Goal: Task Accomplishment & Management: Use online tool/utility

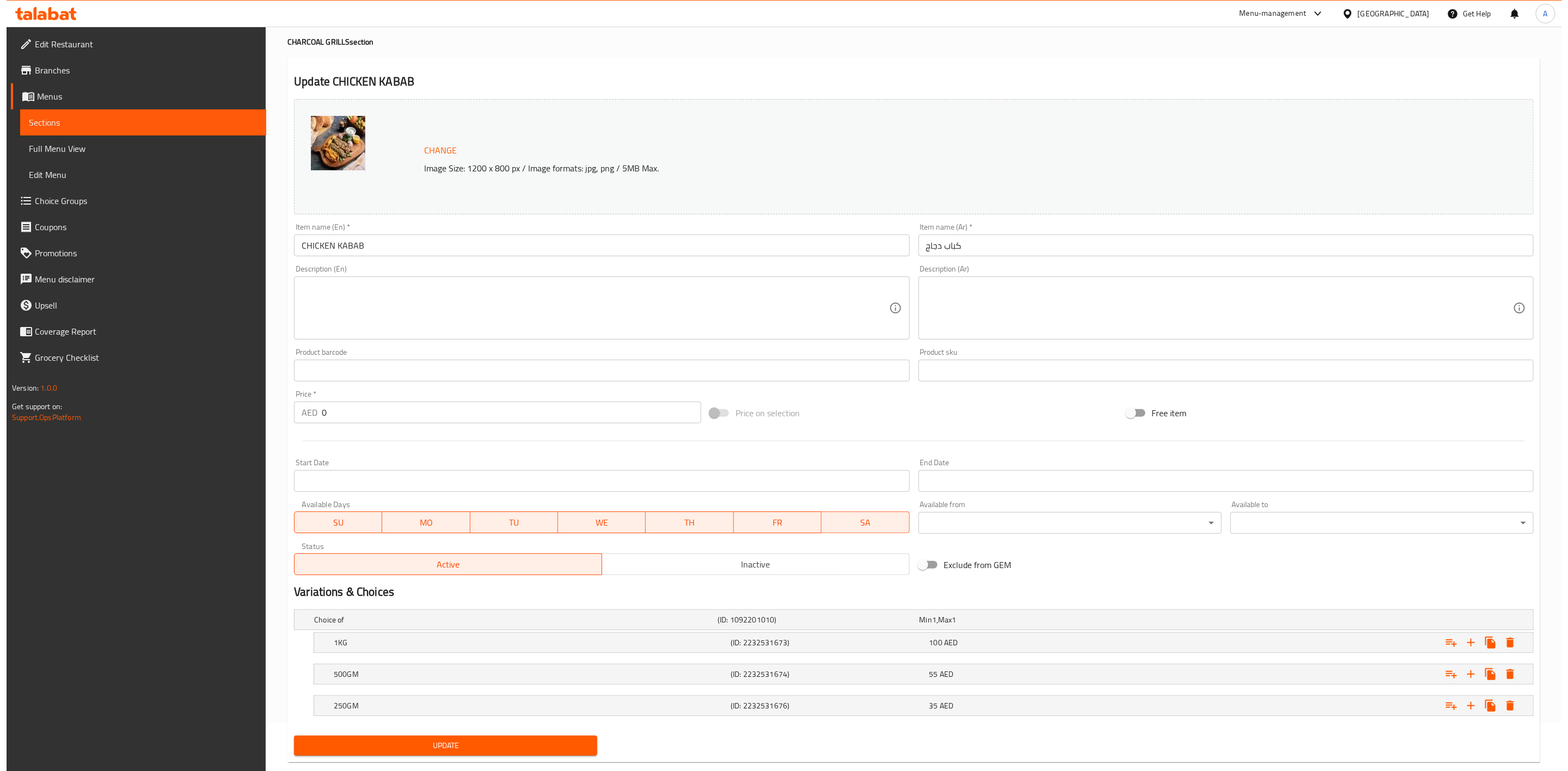
scroll to position [70, 0]
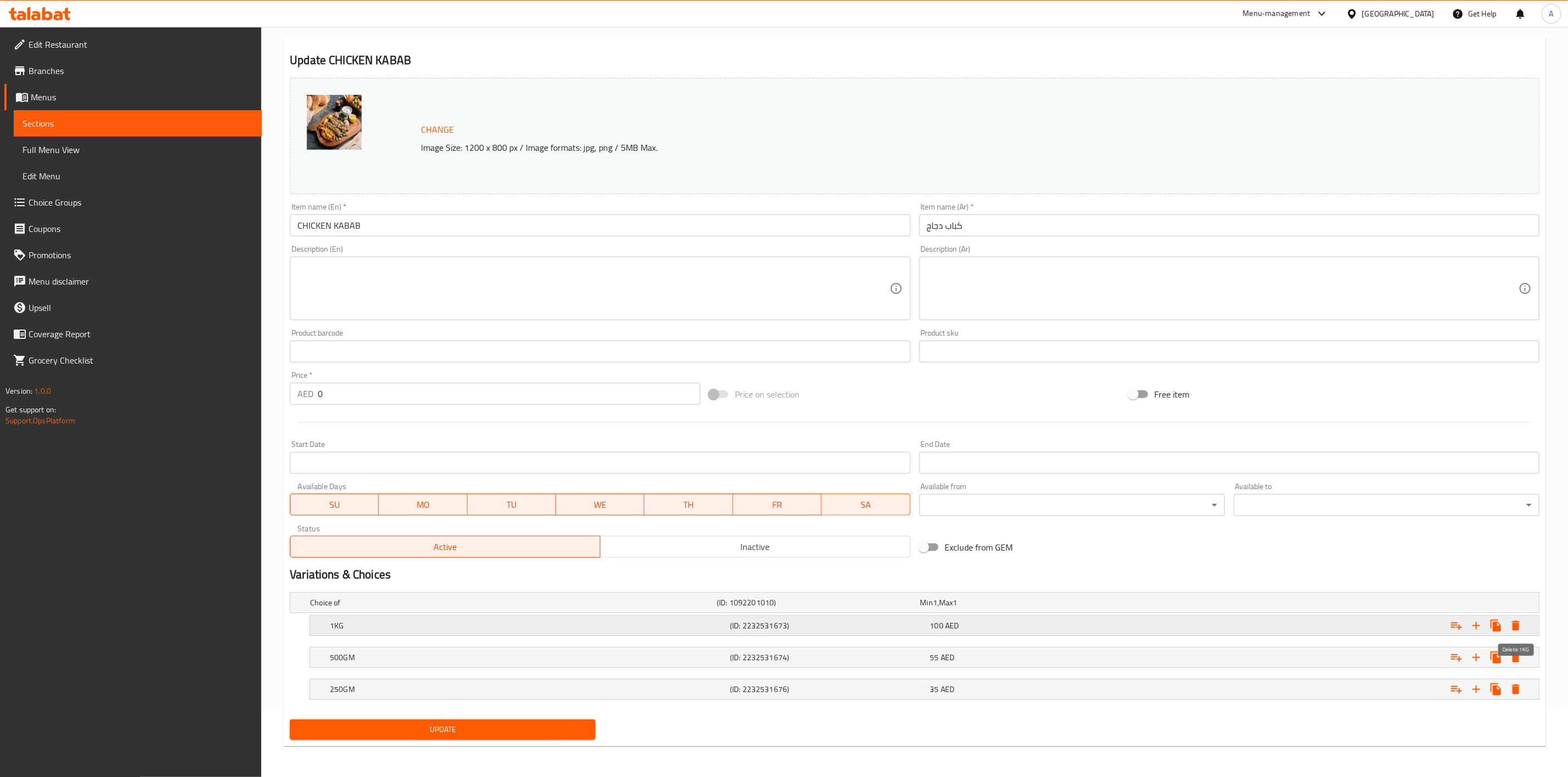
click at [1517, 620] on icon "Expand" at bounding box center [1516, 626] width 13 height 13
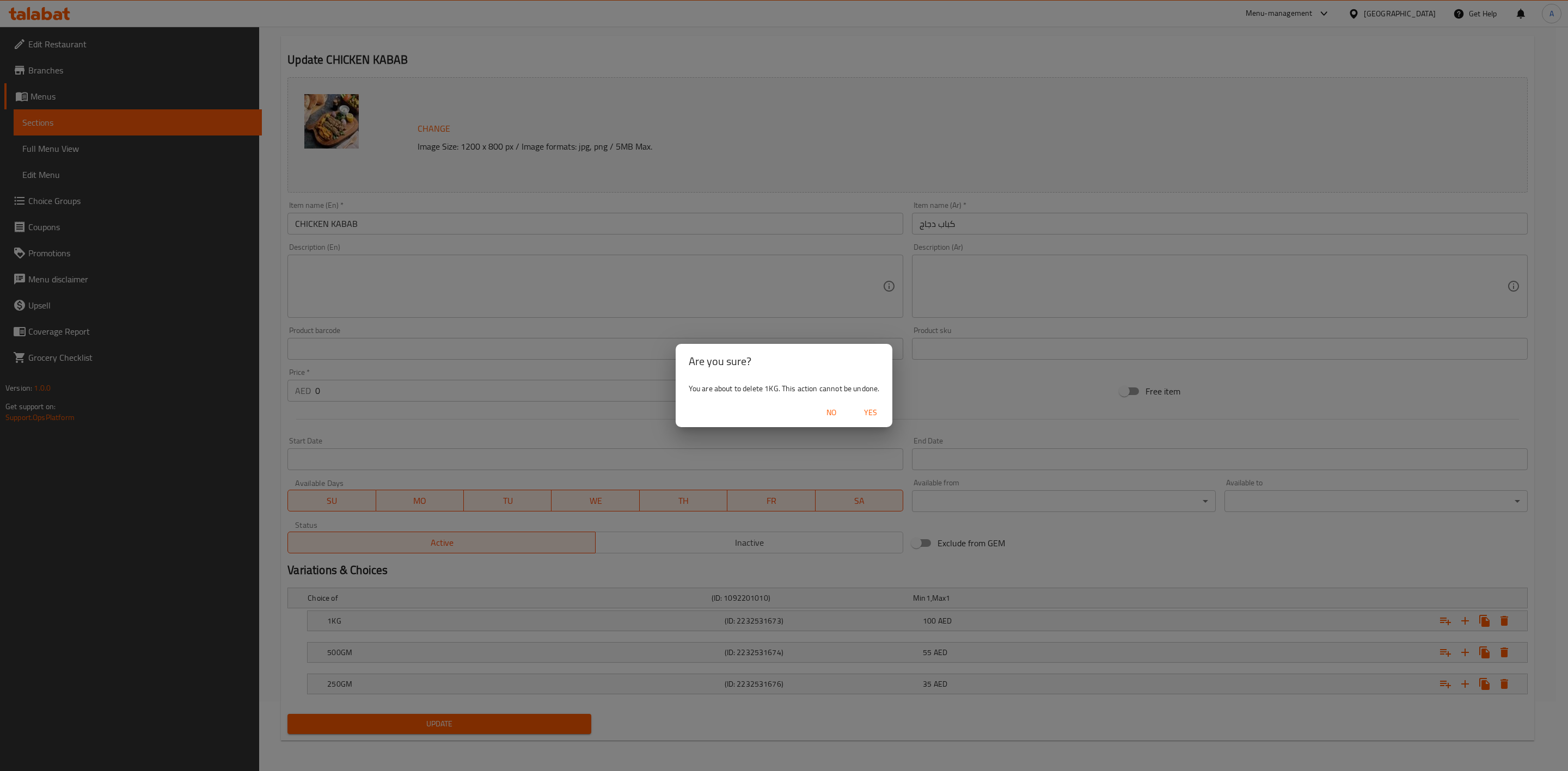
click at [875, 415] on span "Yes" at bounding box center [871, 412] width 27 height 13
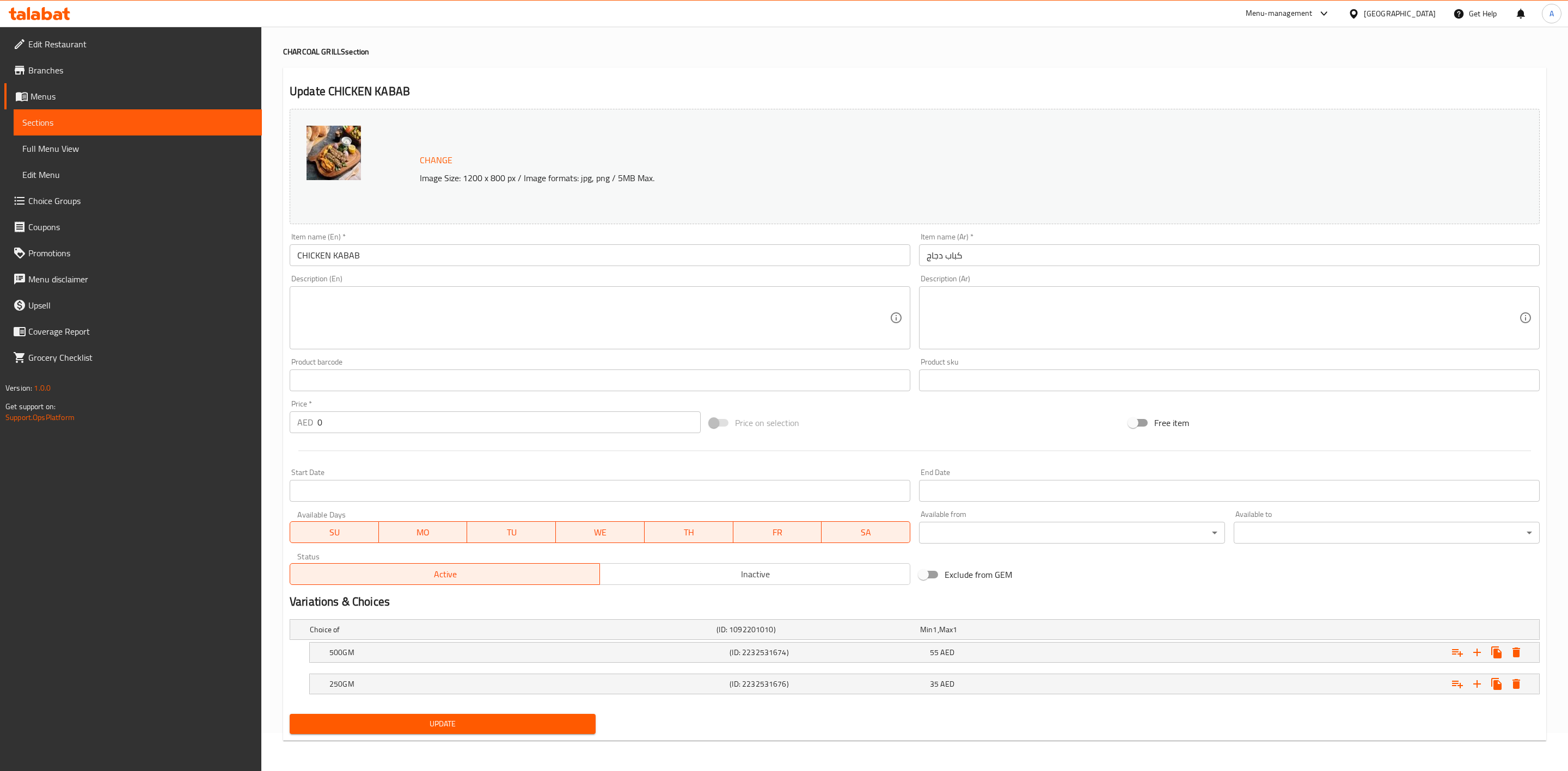
scroll to position [39, 0]
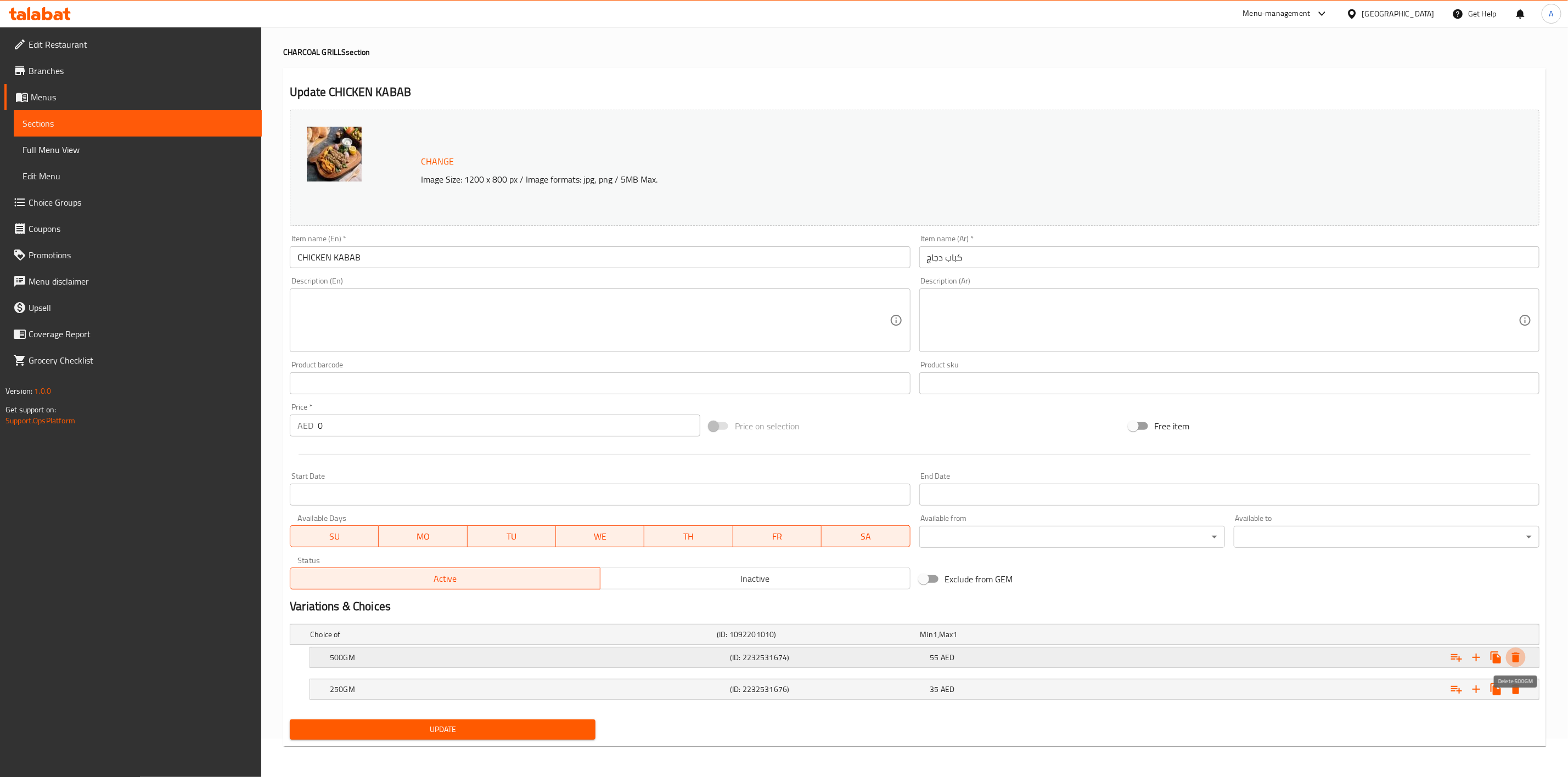
click at [1516, 655] on icon "Expand" at bounding box center [1515, 658] width 8 height 10
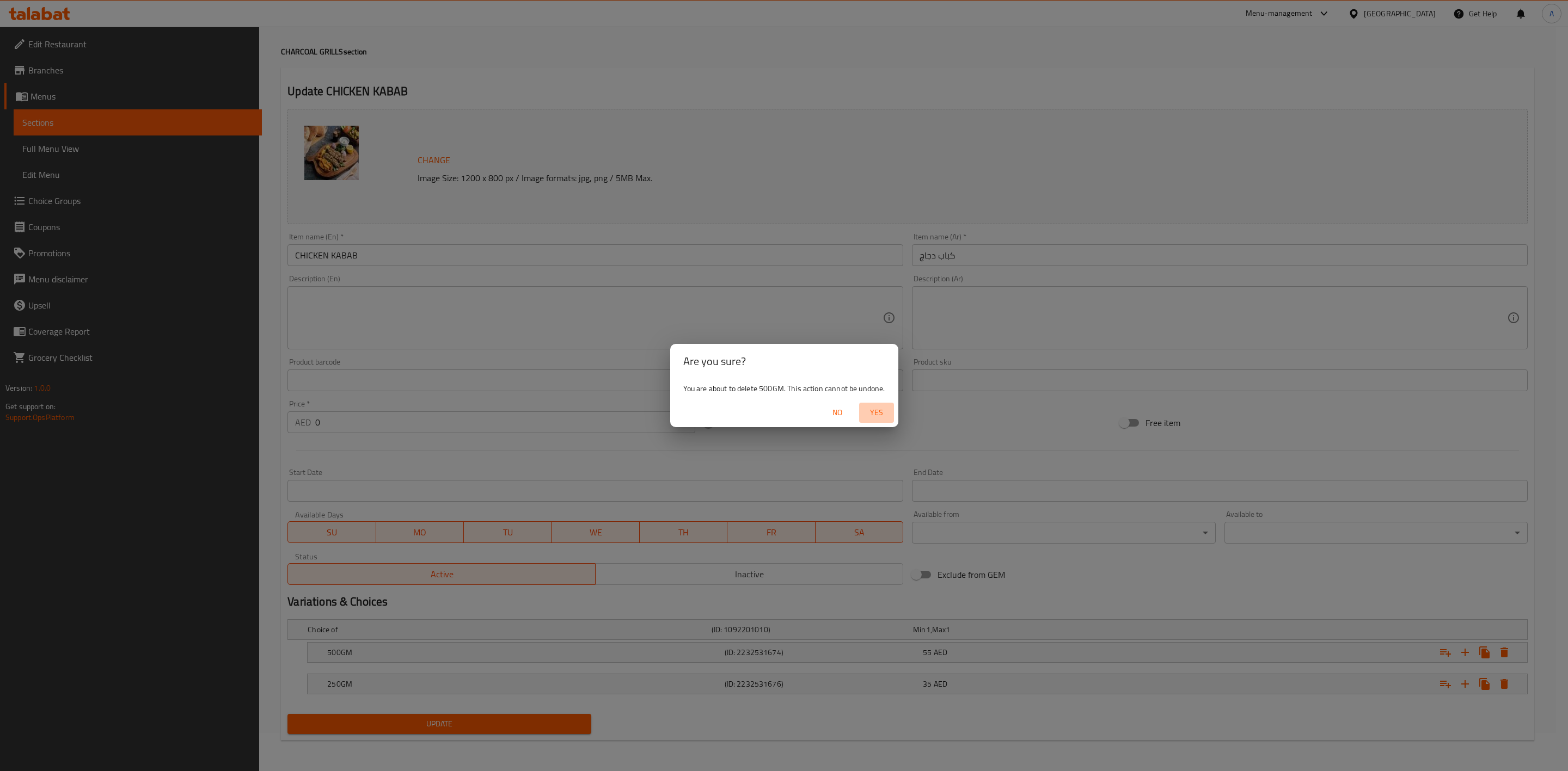
click at [876, 412] on span "Yes" at bounding box center [876, 412] width 27 height 13
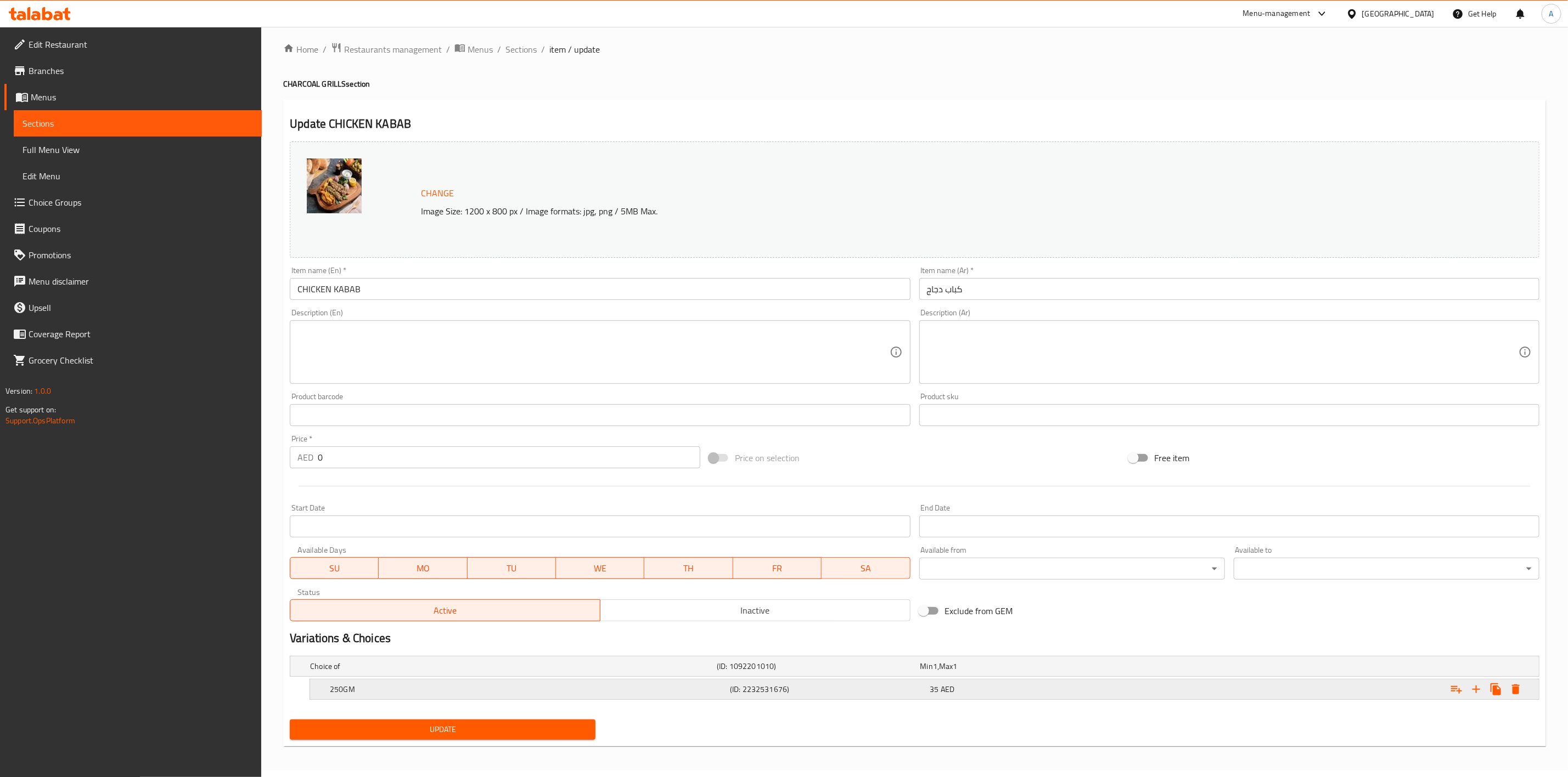
click at [1525, 693] on button "Expand" at bounding box center [1516, 689] width 20 height 20
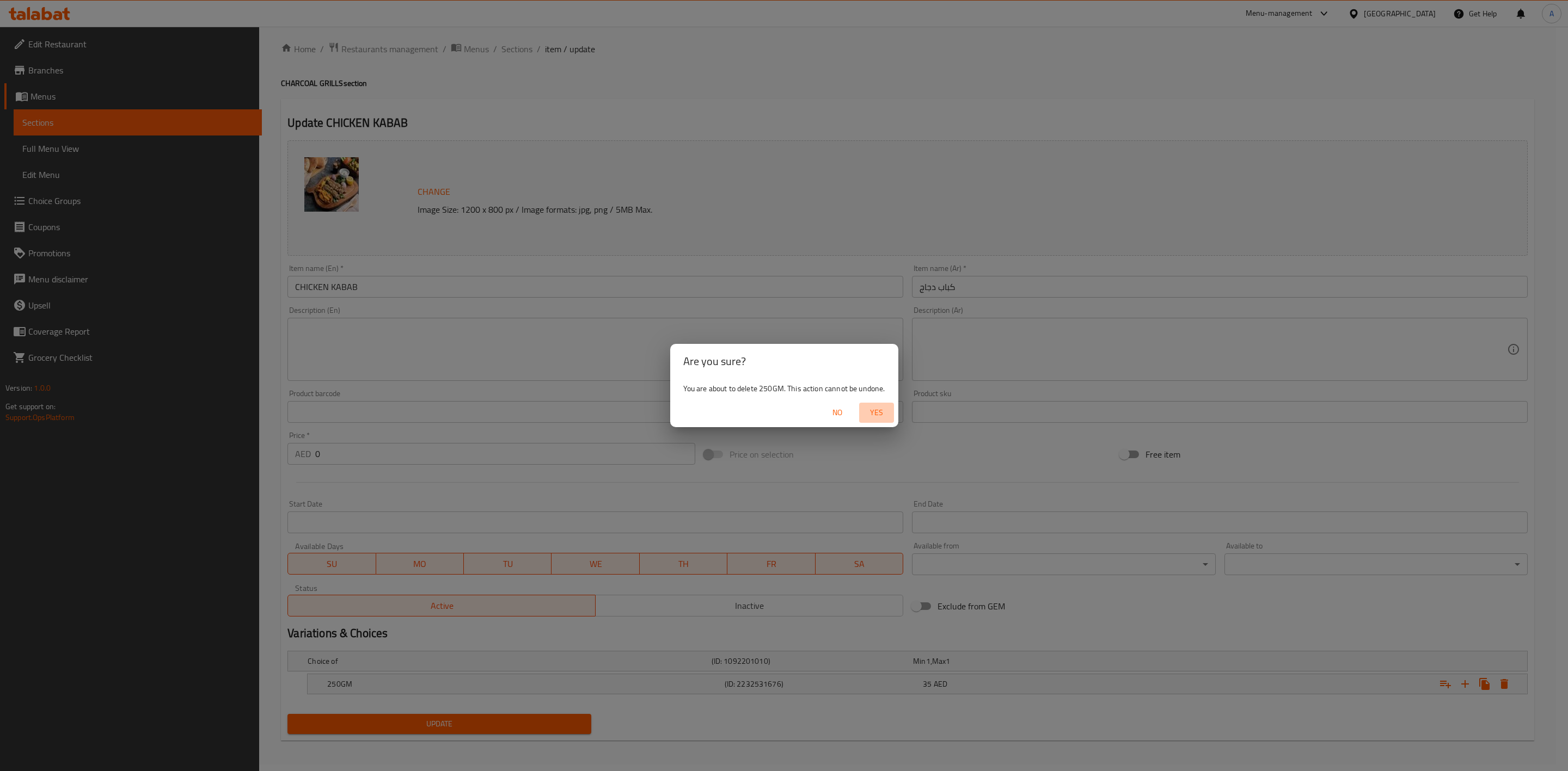
click at [881, 407] on span "Yes" at bounding box center [876, 412] width 27 height 13
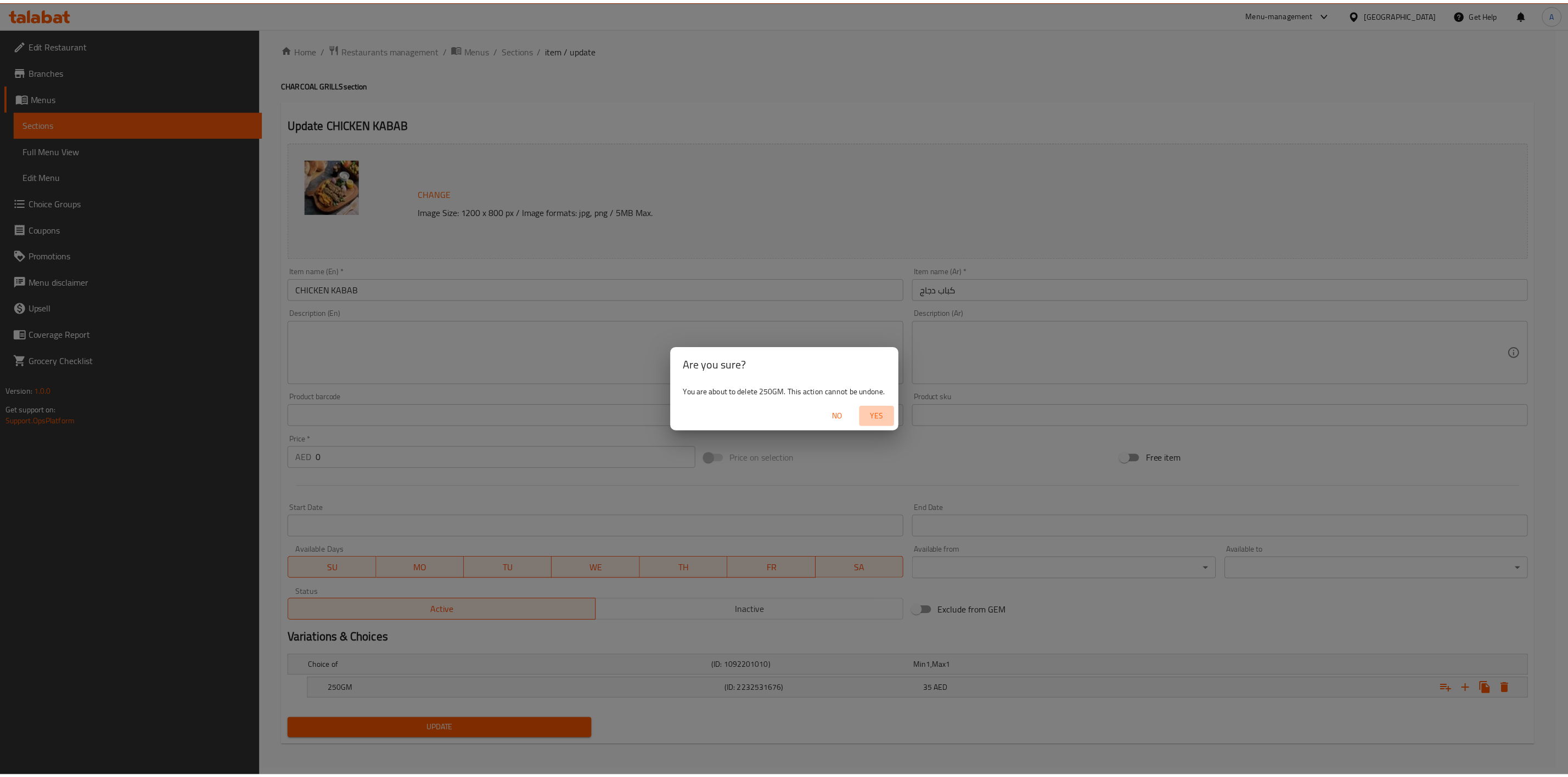
scroll to position [3, 0]
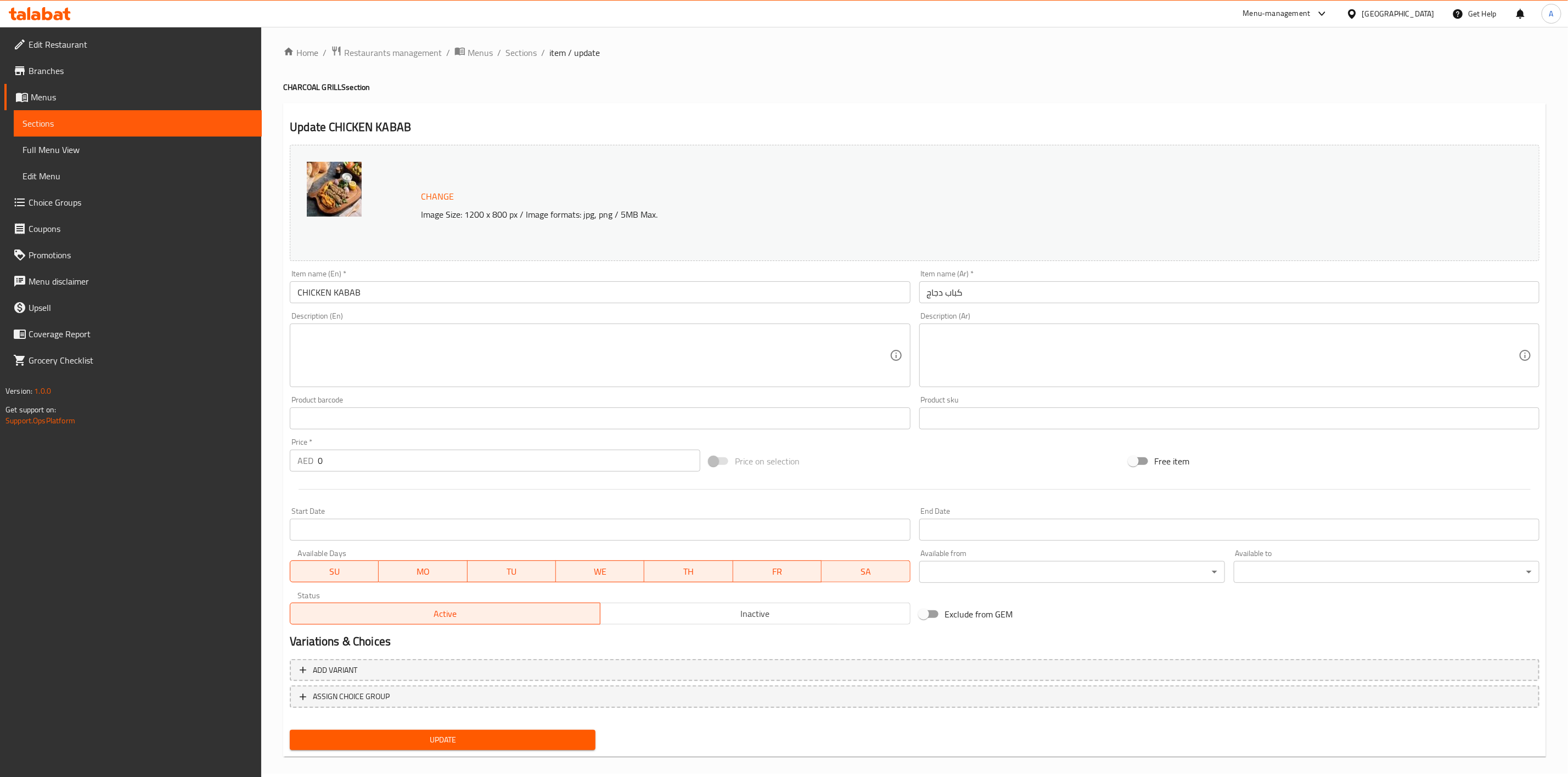
click at [519, 739] on span "Update" at bounding box center [443, 740] width 288 height 13
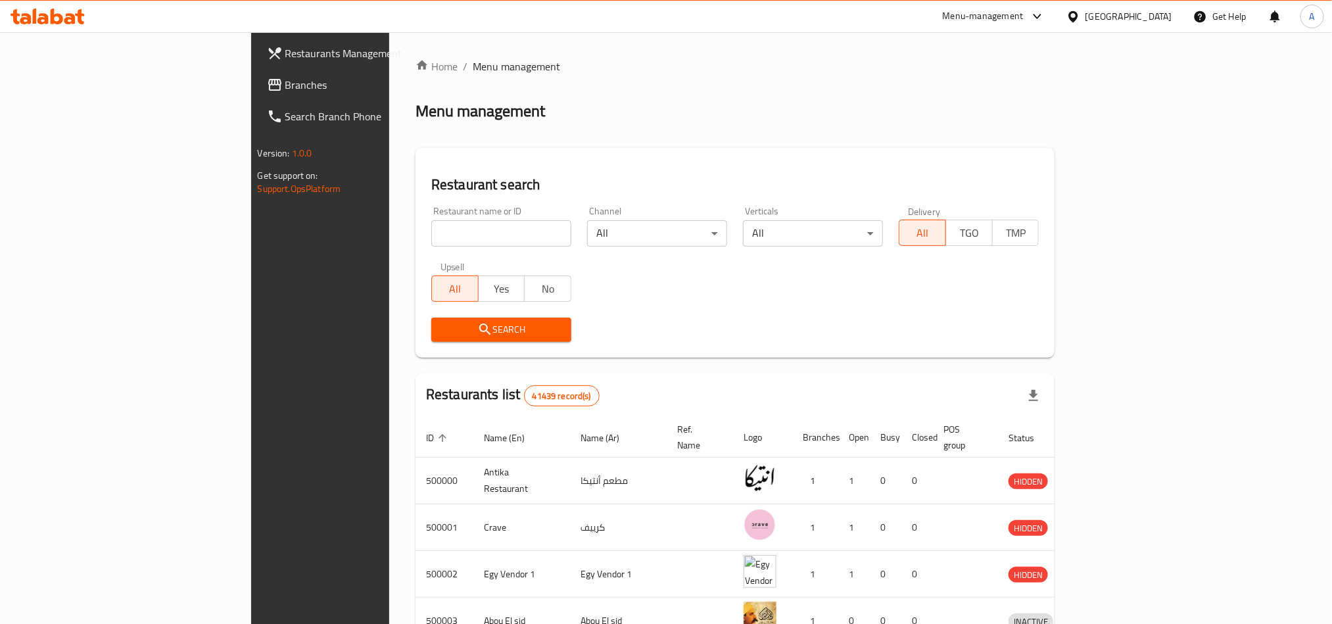
click at [431, 227] on input "search" at bounding box center [501, 233] width 140 height 26
paste input "682122"
type input "682122"
click at [442, 334] on span "Search" at bounding box center [501, 329] width 119 height 16
